Goal: Task Accomplishment & Management: Use online tool/utility

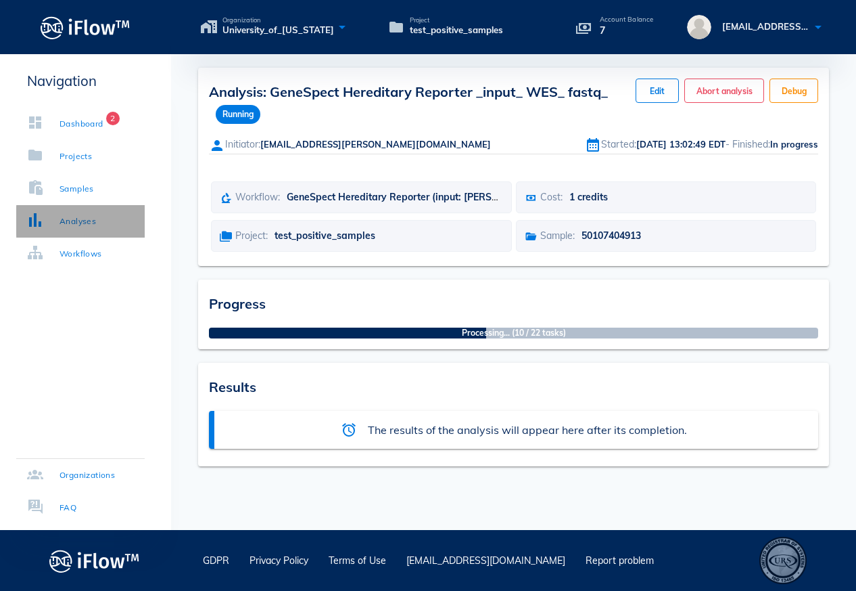
click at [82, 228] on link "Analyses" at bounding box center [80, 221] width 129 height 32
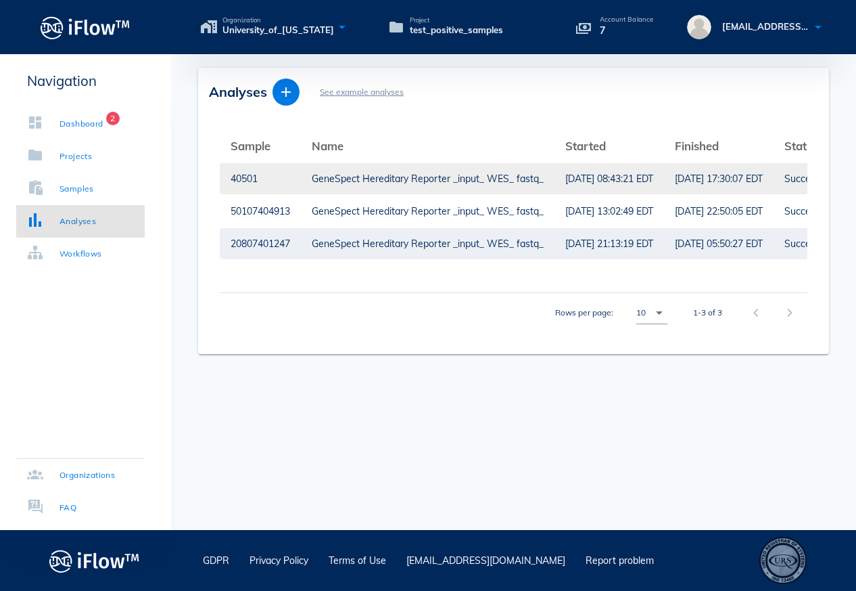
click at [358, 183] on div "GeneSpect Hereditary Reporter _input_ WES_ fastq_" at bounding box center [428, 178] width 232 height 31
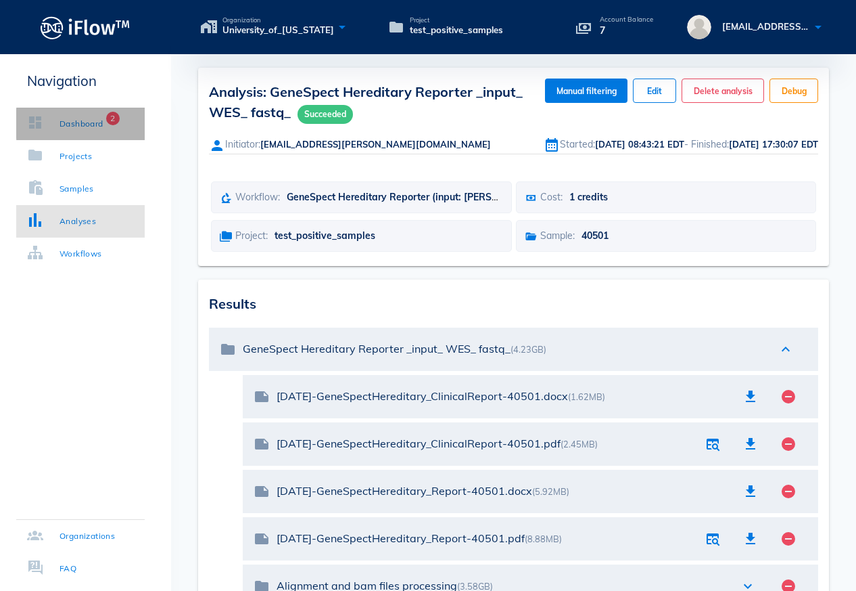
click at [80, 129] on div "Dashboard" at bounding box center [82, 124] width 44 height 14
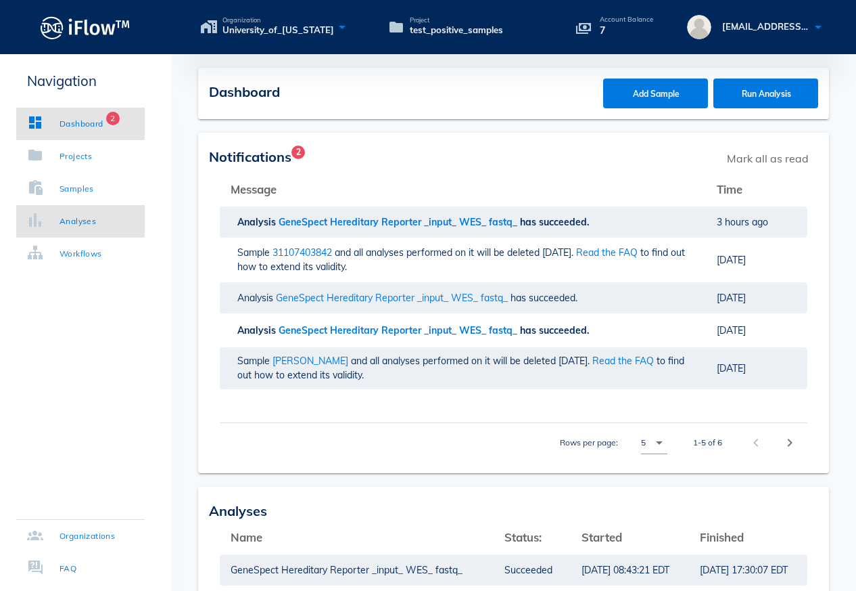
click at [72, 217] on div "Analyses" at bounding box center [78, 221] width 37 height 14
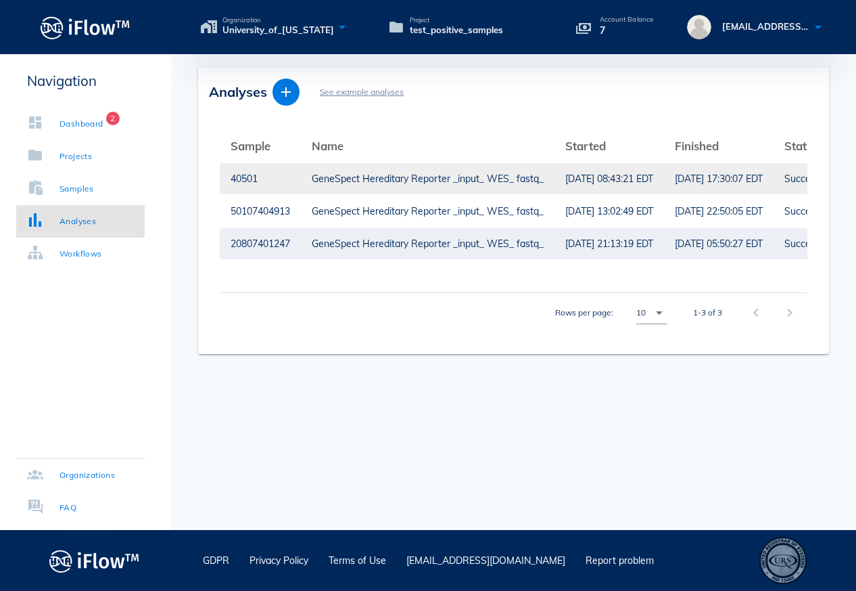
click at [419, 181] on div "GeneSpect Hereditary Reporter _input_ WES_ fastq_" at bounding box center [428, 178] width 232 height 31
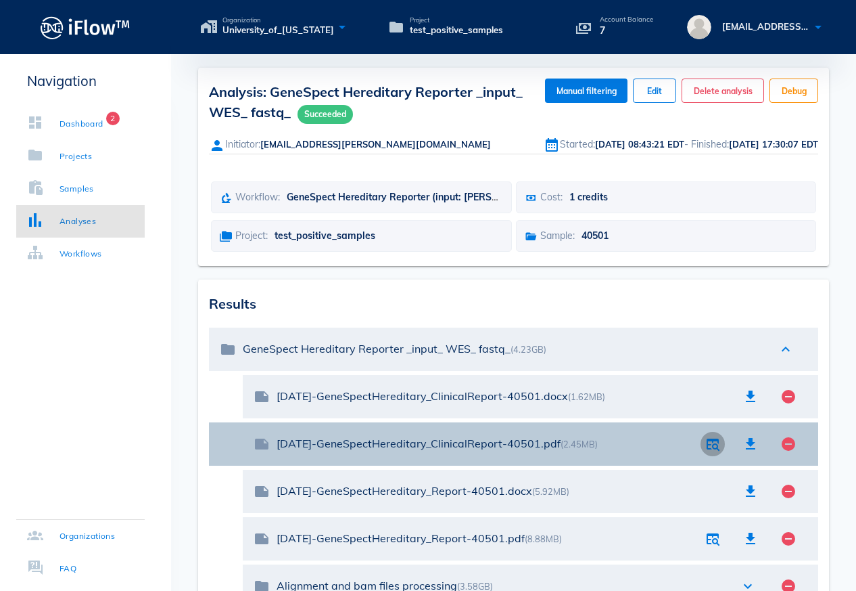
click at [712, 446] on icon "button" at bounding box center [713, 444] width 16 height 16
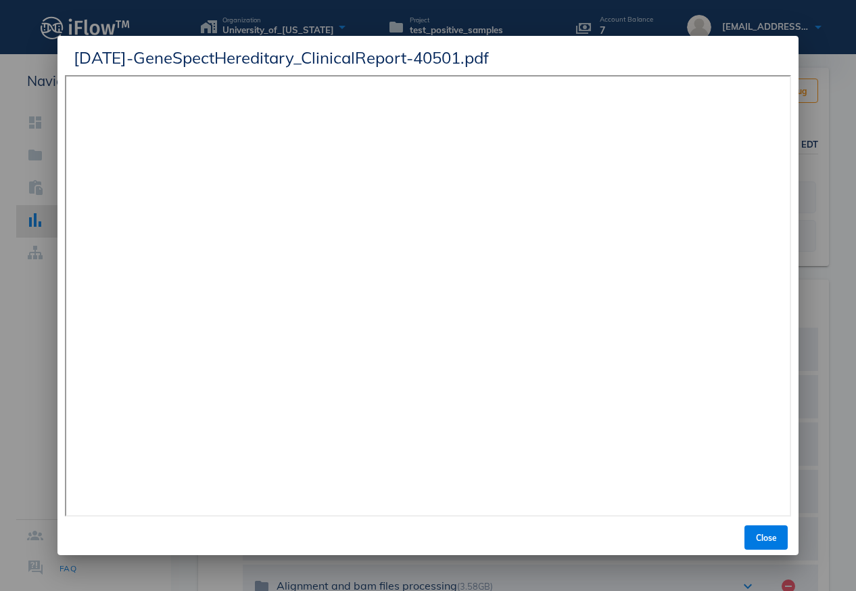
click at [765, 45] on div "[DATE]-GeneSpectHereditary_ClinicalReport-40501.pdf" at bounding box center [427, 55] width 741 height 39
click at [787, 59] on div "[DATE]-GeneSpectHereditary_ClinicalReport-40501.pdf" at bounding box center [427, 55] width 741 height 39
click at [844, 83] on div at bounding box center [428, 295] width 856 height 591
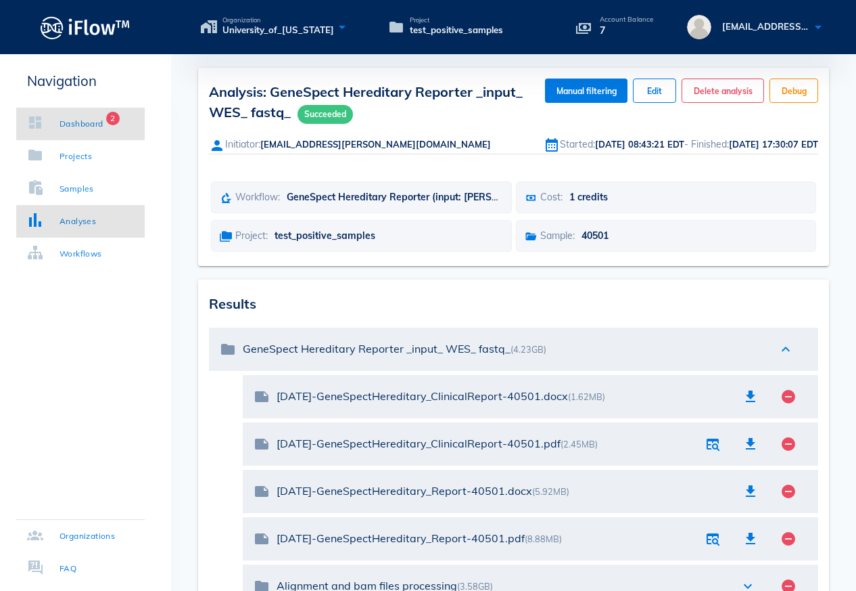
click at [83, 125] on div "Dashboard" at bounding box center [82, 124] width 44 height 14
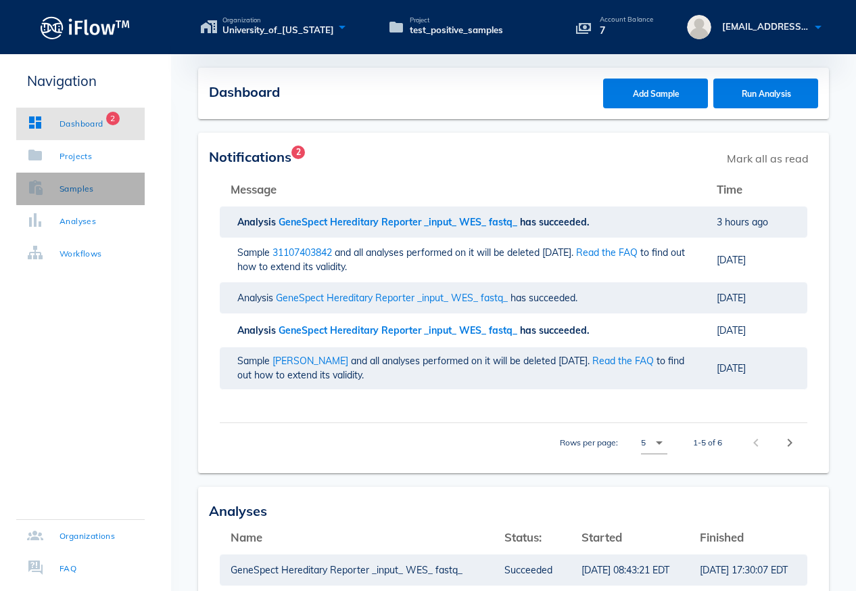
click at [59, 187] on div "Samples" at bounding box center [60, 189] width 67 height 14
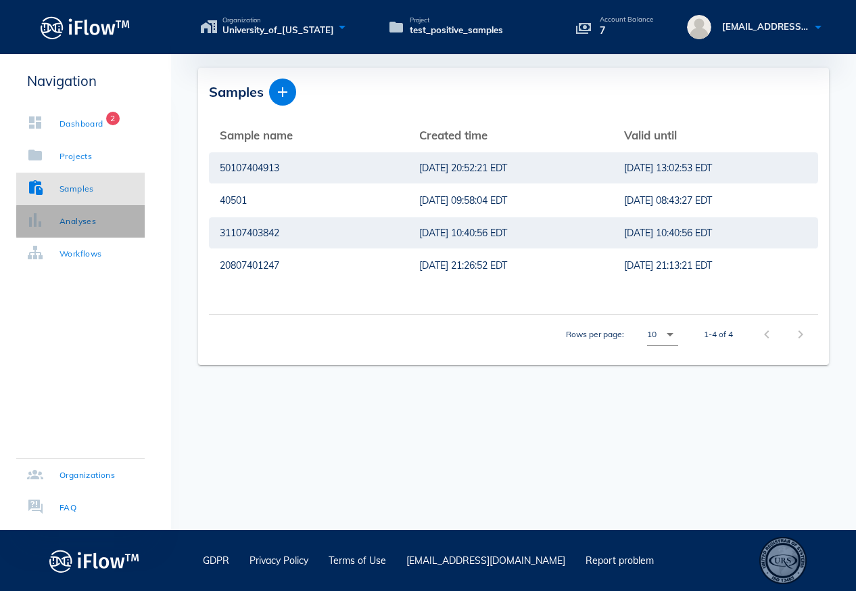
click at [60, 220] on div "Analyses" at bounding box center [61, 221] width 69 height 14
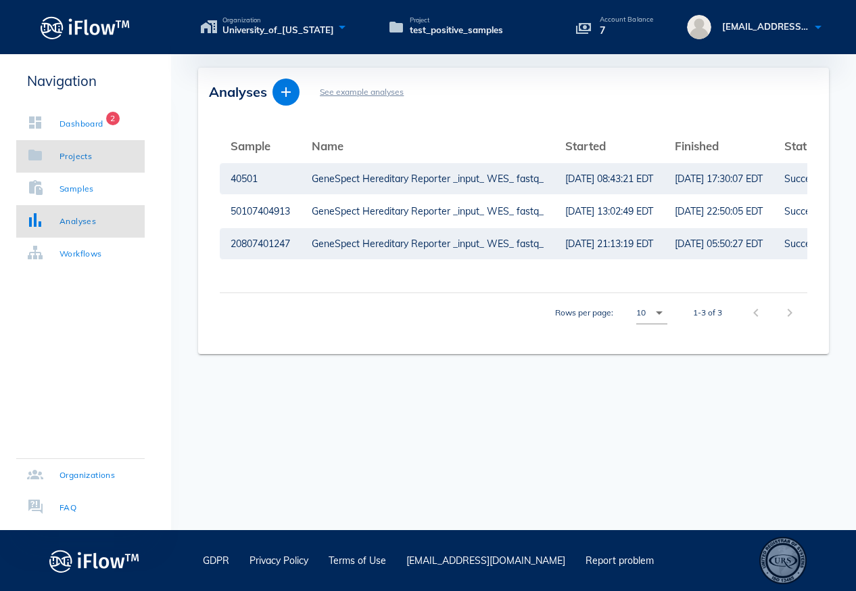
click at [83, 160] on div "Projects" at bounding box center [76, 156] width 32 height 14
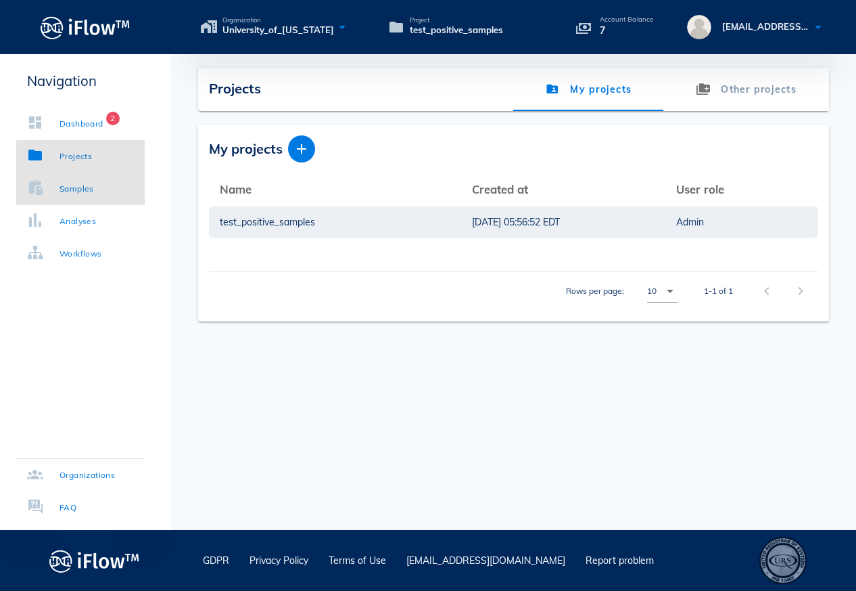
click at [67, 198] on link "Samples" at bounding box center [80, 188] width 129 height 32
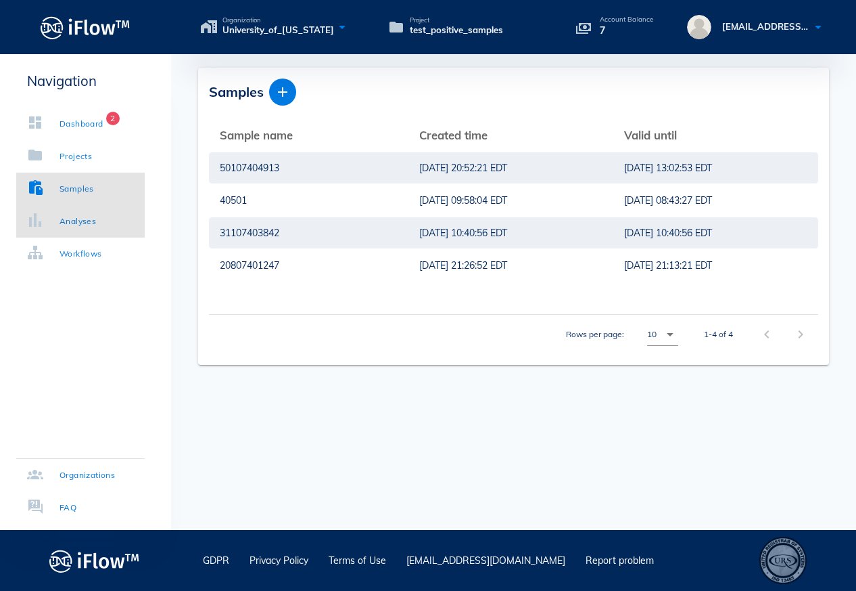
click at [63, 229] on link "Analyses" at bounding box center [80, 221] width 129 height 32
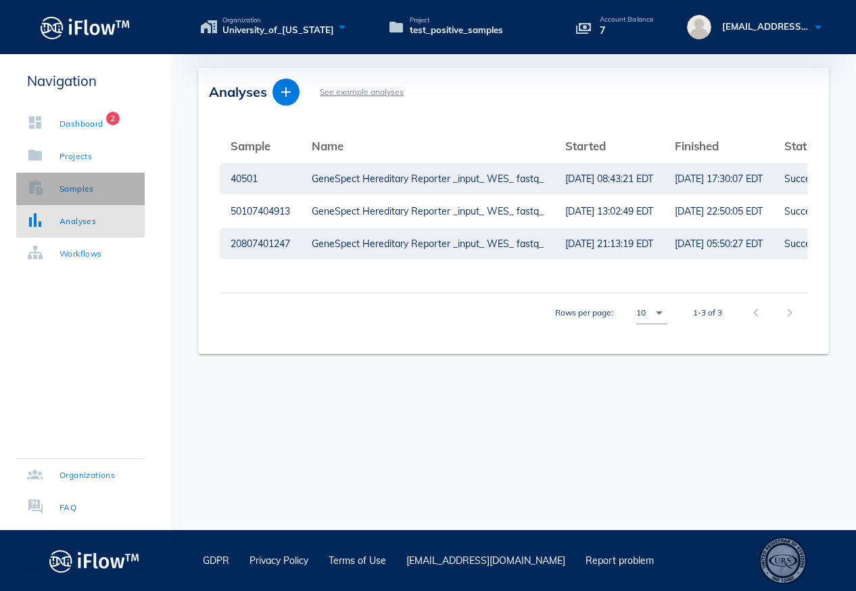
click at [69, 183] on div "Samples" at bounding box center [77, 189] width 34 height 14
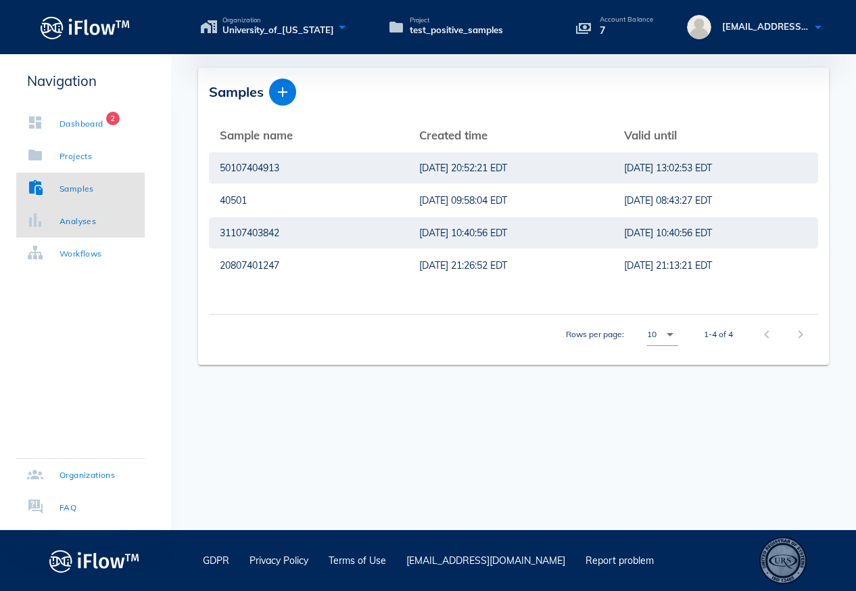
click at [87, 224] on div "Analyses" at bounding box center [78, 221] width 37 height 14
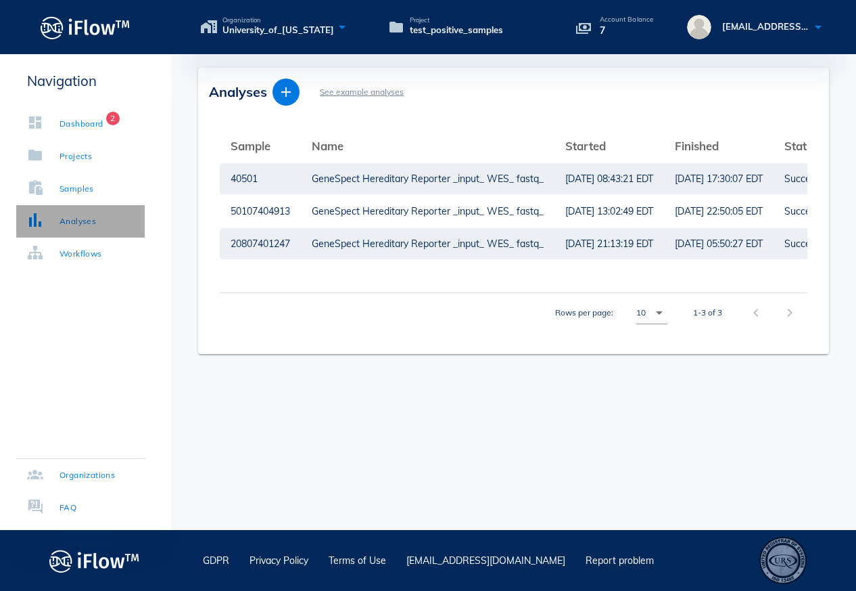
click at [60, 222] on div "Analyses" at bounding box center [61, 221] width 69 height 14
click at [287, 95] on icon "button" at bounding box center [286, 92] width 16 height 16
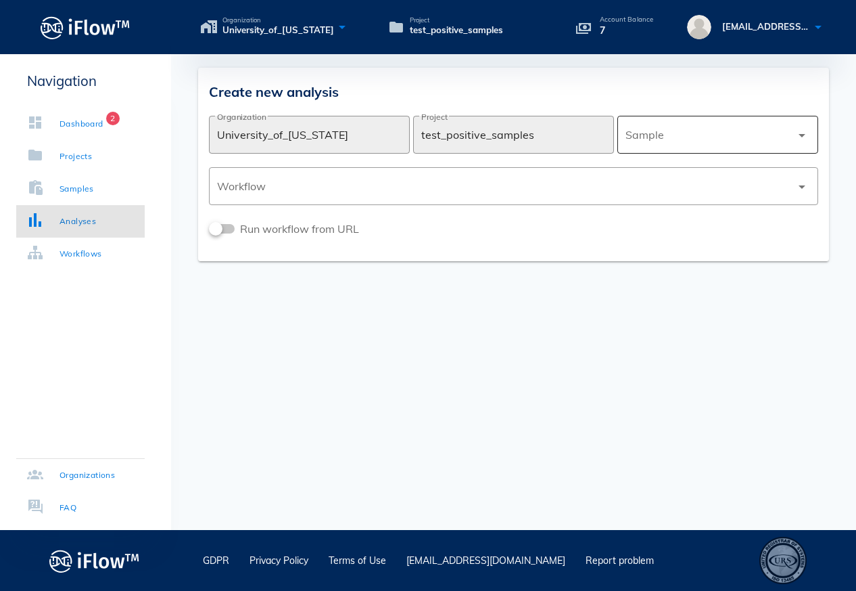
click at [710, 141] on div at bounding box center [709, 134] width 166 height 32
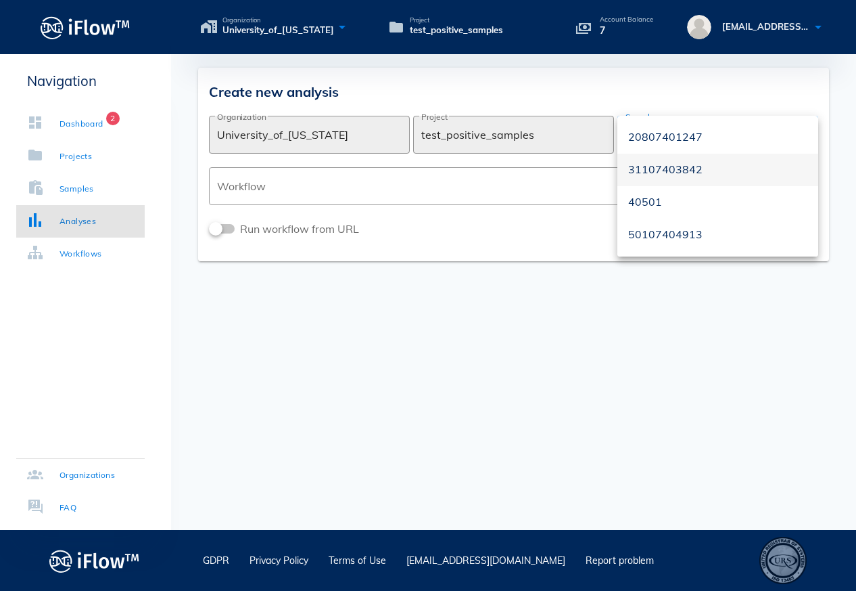
click at [672, 170] on div "31107403842" at bounding box center [717, 169] width 179 height 13
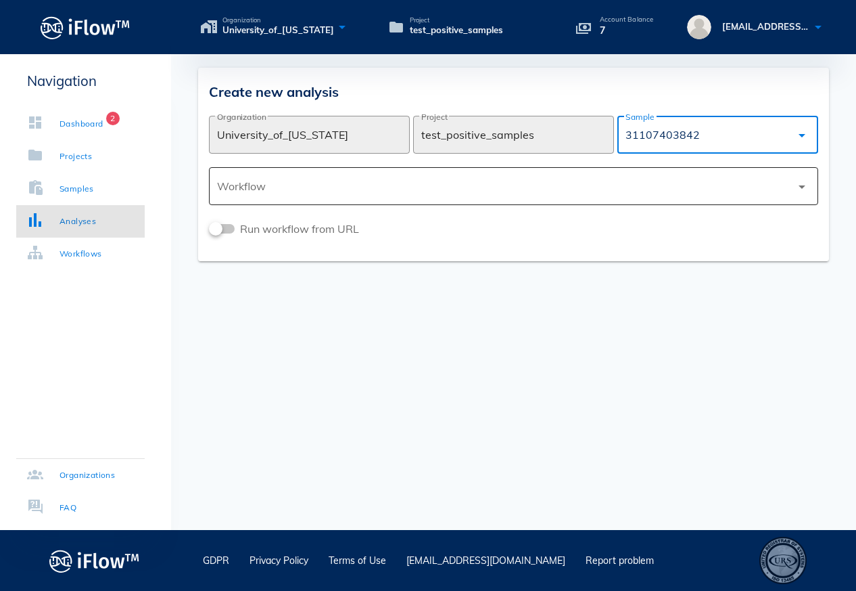
click at [724, 193] on div at bounding box center [504, 186] width 574 height 32
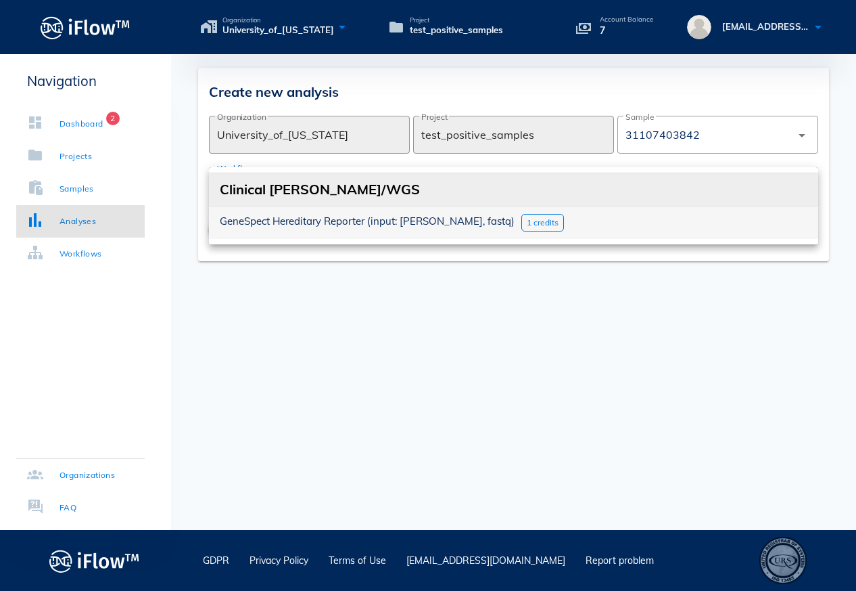
click at [522, 216] on div "1 credits" at bounding box center [543, 223] width 43 height 18
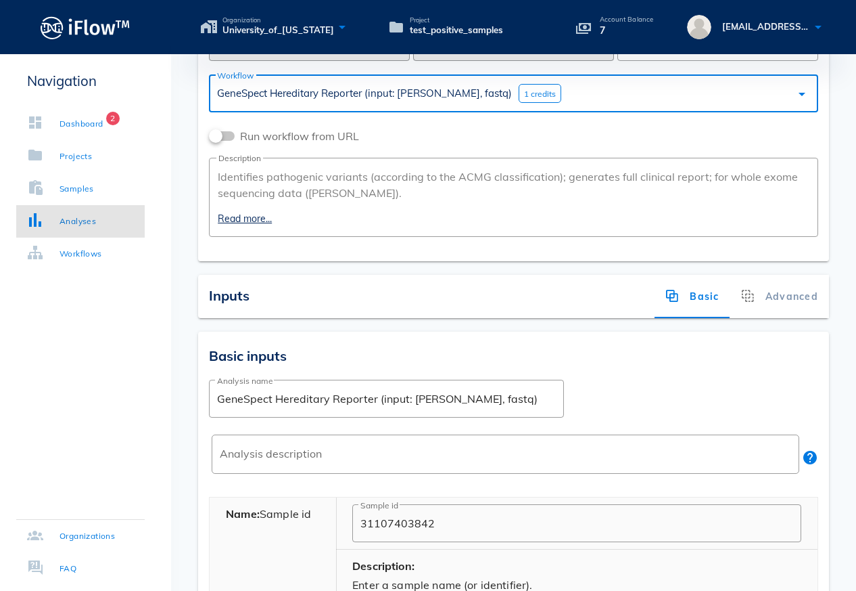
scroll to position [91, 0]
click at [774, 311] on div "Advanced" at bounding box center [780, 297] width 99 height 43
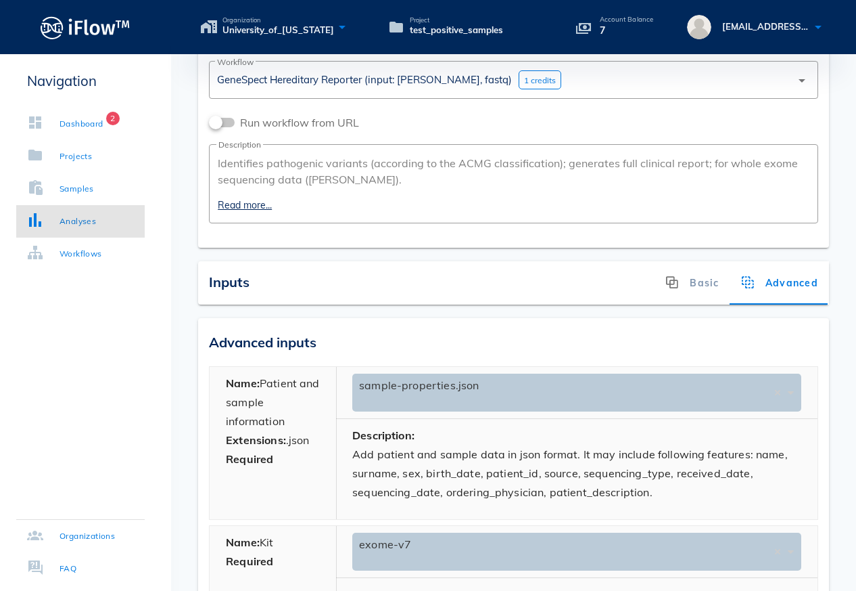
scroll to position [0, 0]
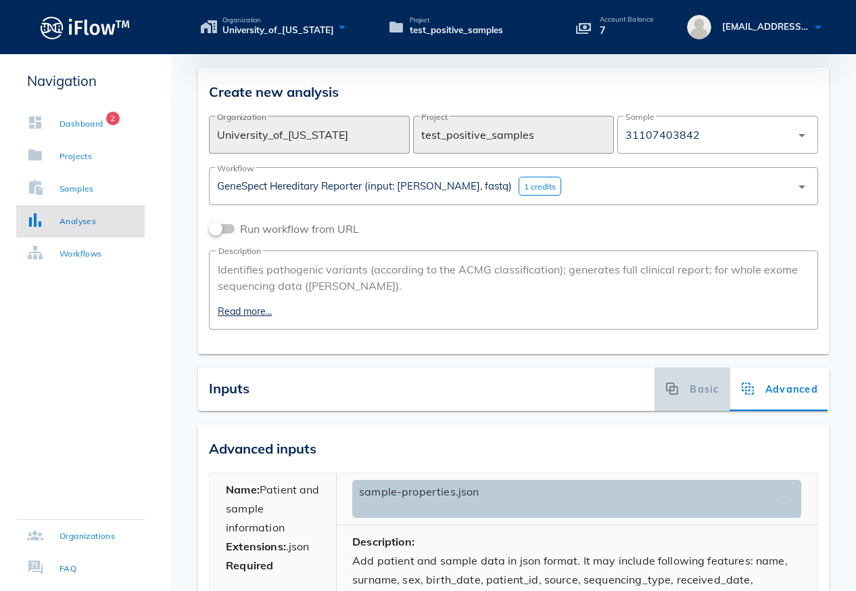
click at [693, 395] on div "Basic" at bounding box center [693, 388] width 76 height 43
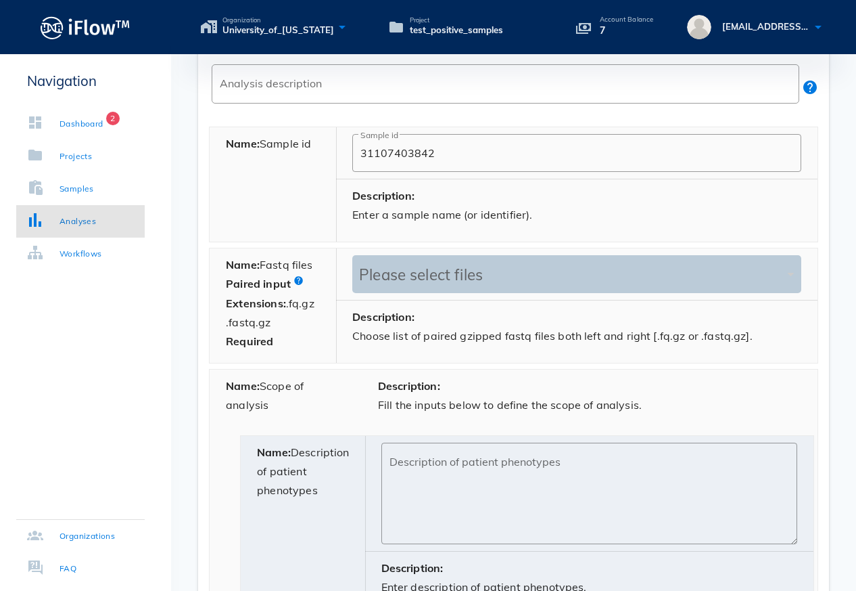
scroll to position [469, 0]
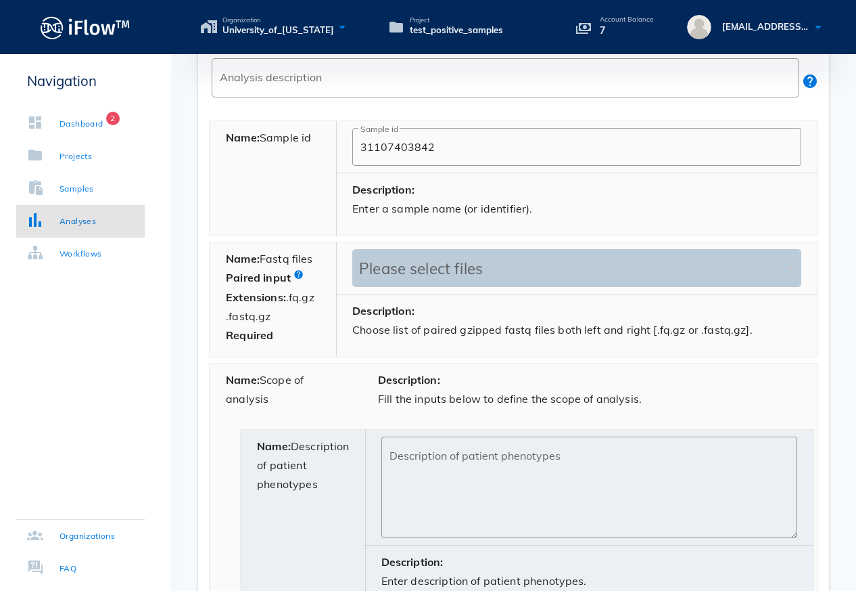
click at [384, 267] on div "Please select files" at bounding box center [570, 268] width 429 height 19
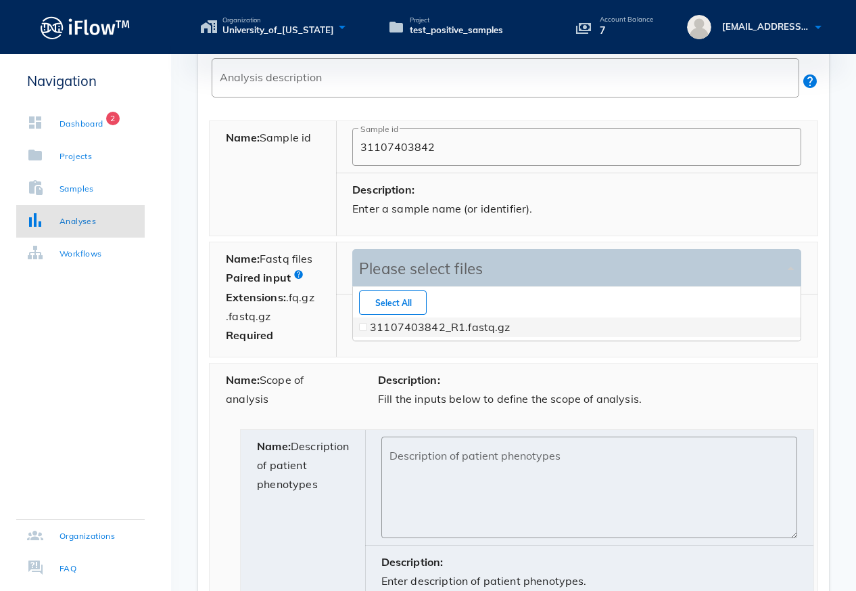
scroll to position [53, 447]
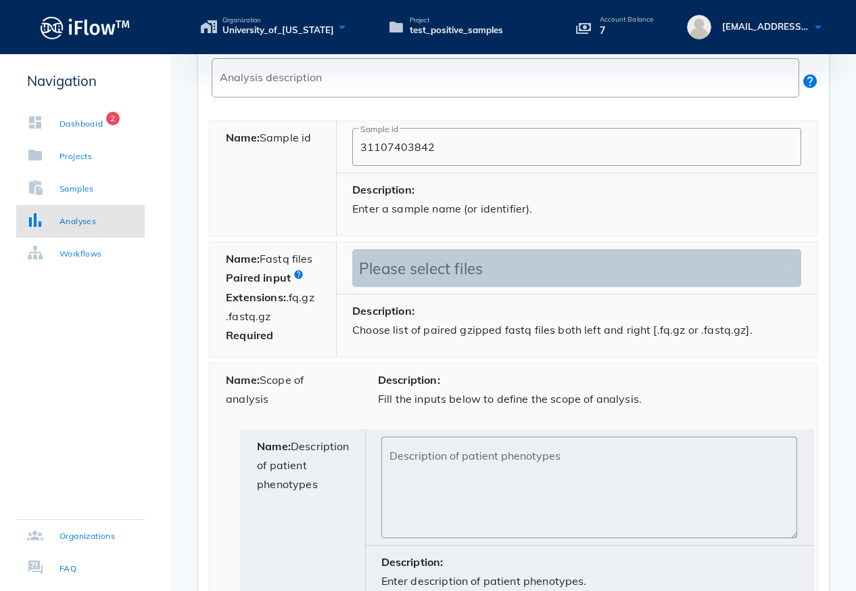
click at [289, 217] on div "Name: Sample id" at bounding box center [273, 178] width 127 height 114
click at [105, 187] on link "Samples" at bounding box center [80, 188] width 129 height 32
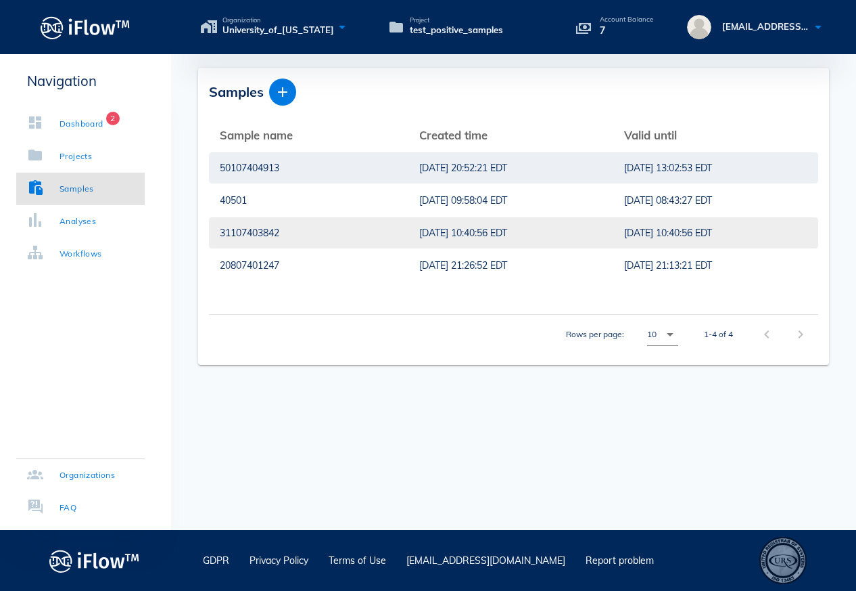
click at [310, 235] on div "31107403842" at bounding box center [309, 232] width 178 height 31
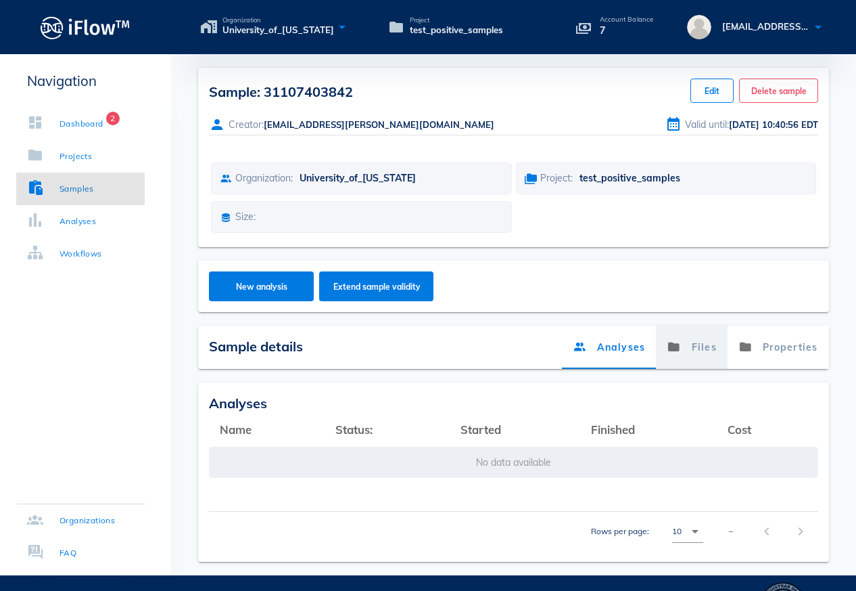
click at [698, 350] on link "Files" at bounding box center [693, 346] width 72 height 43
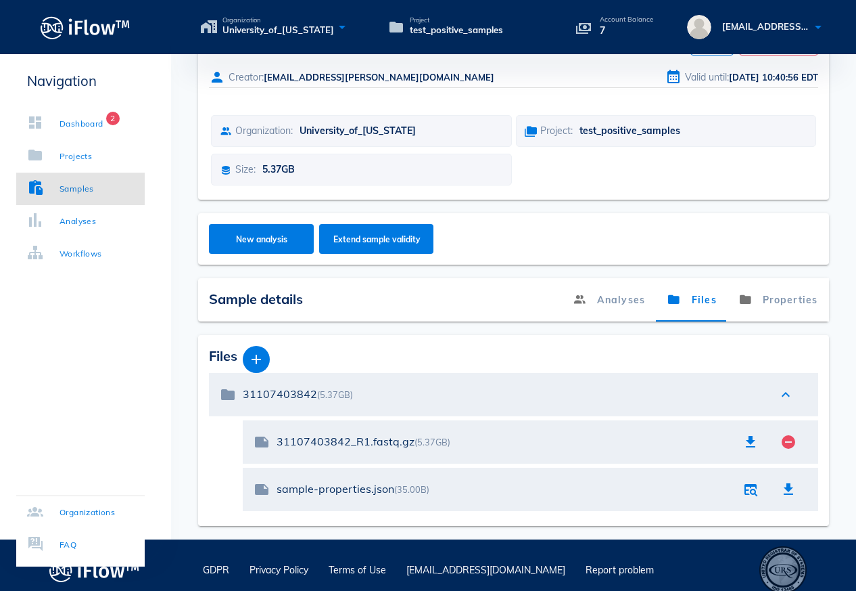
scroll to position [57, 0]
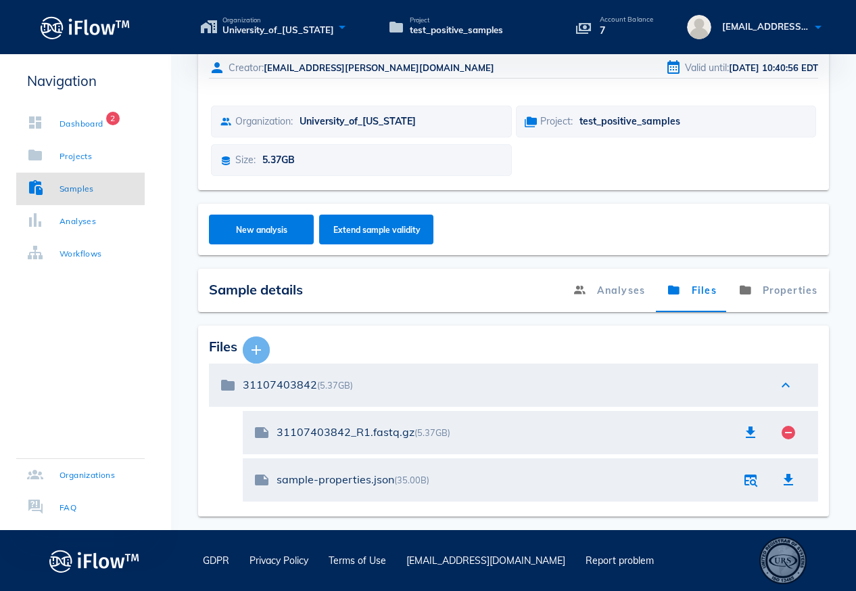
click at [262, 350] on icon "button" at bounding box center [256, 350] width 16 height 16
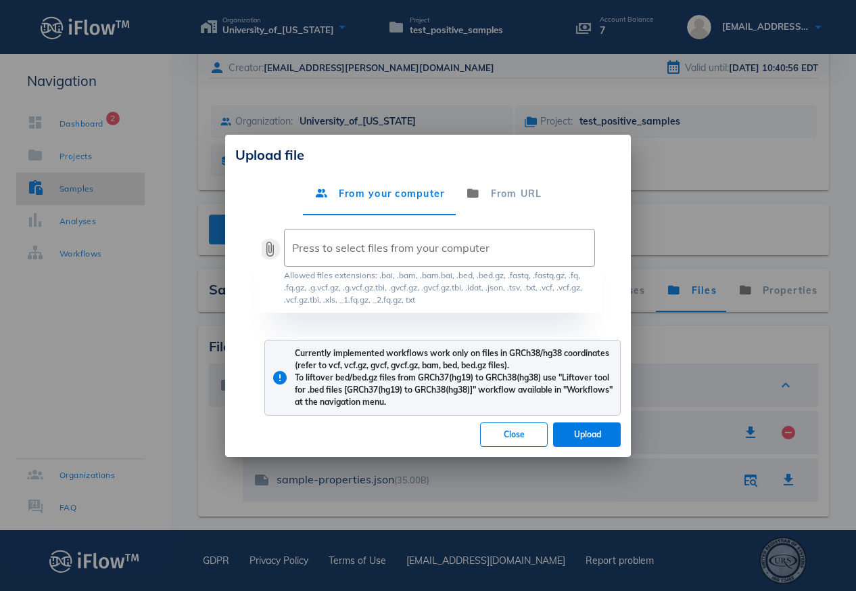
click at [269, 254] on button "attach_file" at bounding box center [270, 249] width 16 height 16
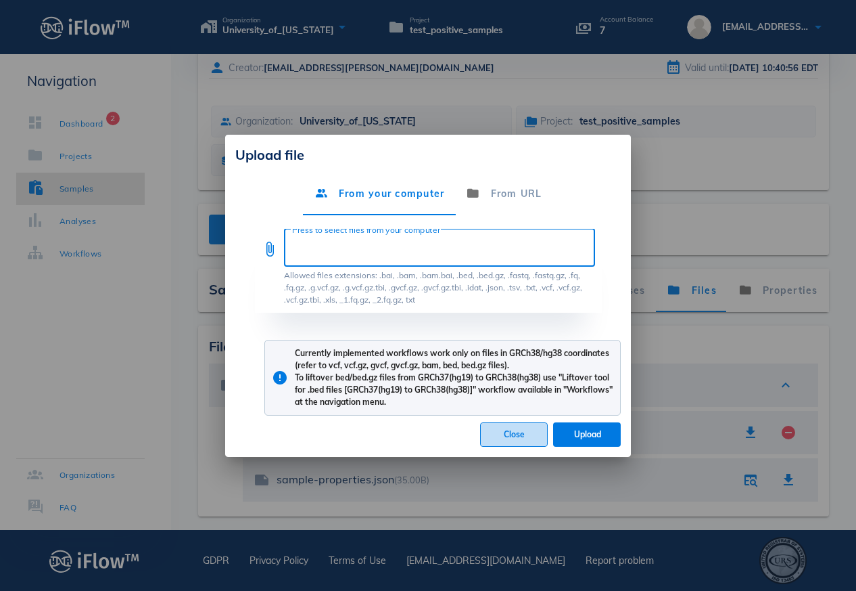
click at [509, 440] on button "Close" at bounding box center [514, 434] width 68 height 24
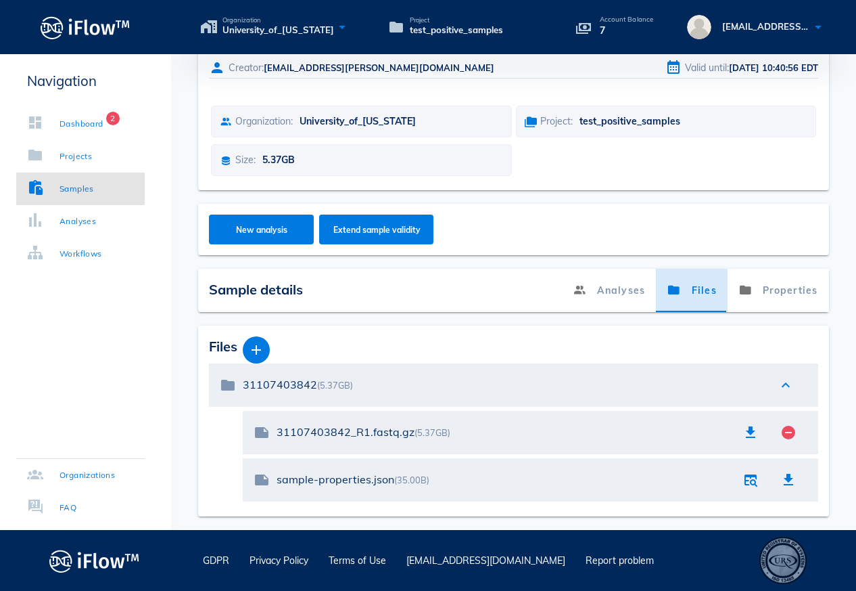
click at [691, 286] on link "Files" at bounding box center [693, 290] width 72 height 43
click at [258, 353] on icon "button" at bounding box center [256, 350] width 16 height 16
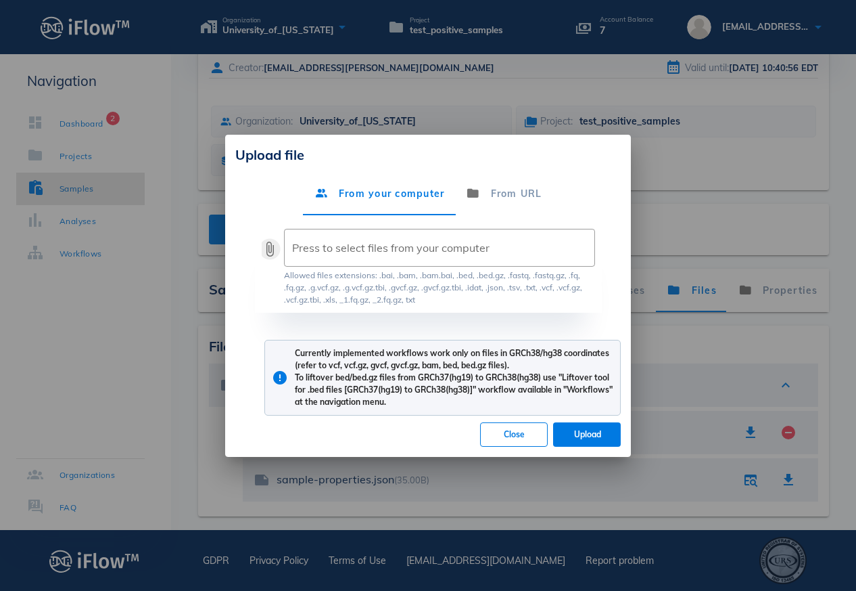
click at [275, 250] on button "attach_file" at bounding box center [270, 249] width 16 height 16
click at [528, 442] on button "Close" at bounding box center [514, 434] width 68 height 24
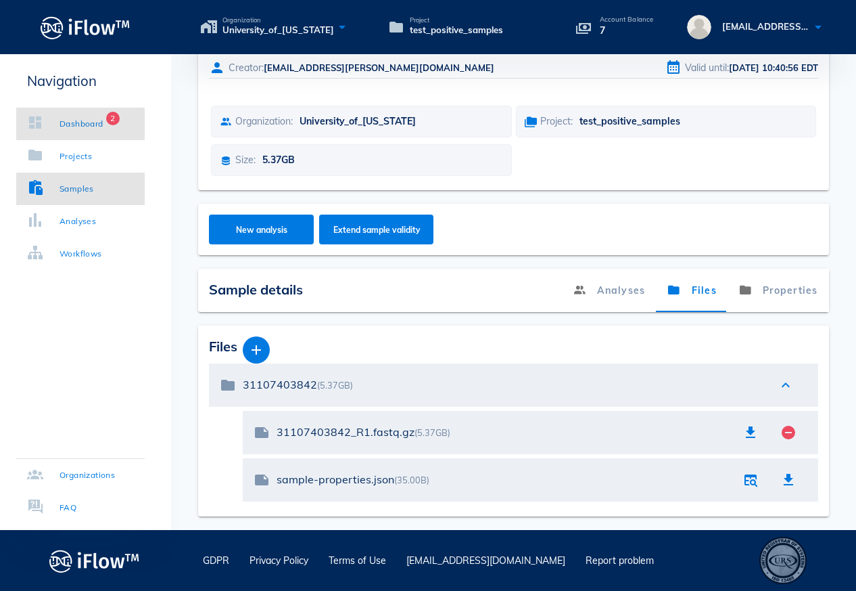
click at [97, 129] on div "Dashboard" at bounding box center [82, 124] width 44 height 14
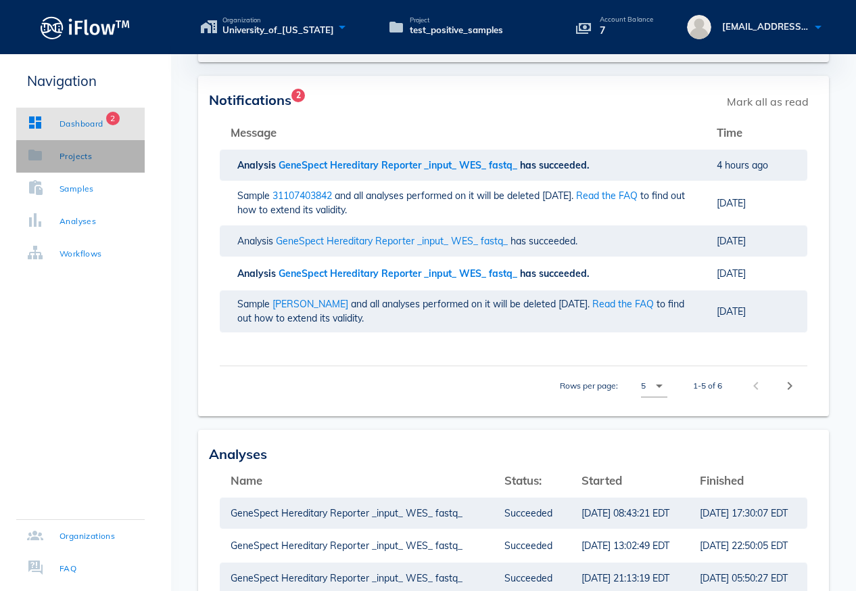
click at [79, 162] on div "Projects" at bounding box center [76, 156] width 32 height 14
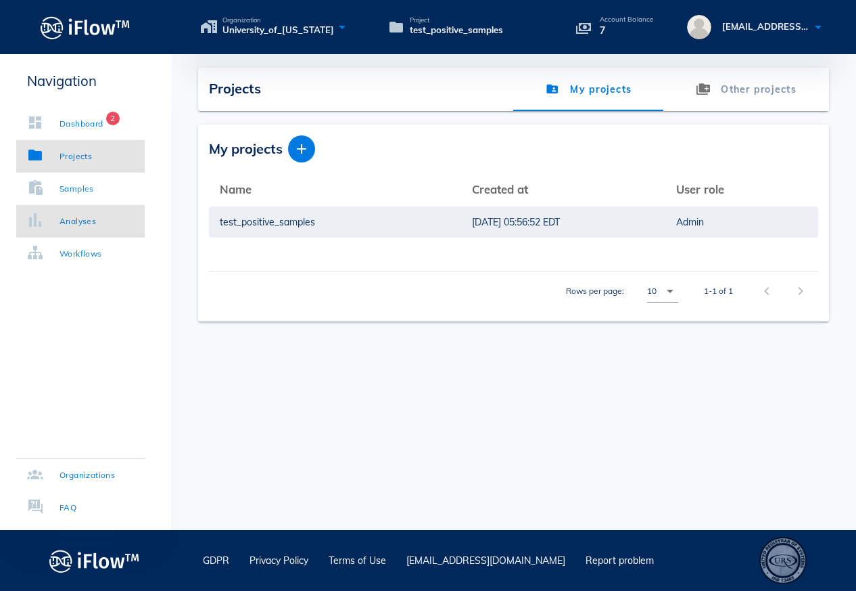
click at [75, 216] on div "Analyses" at bounding box center [78, 221] width 37 height 14
